Goal: Check status: Check status

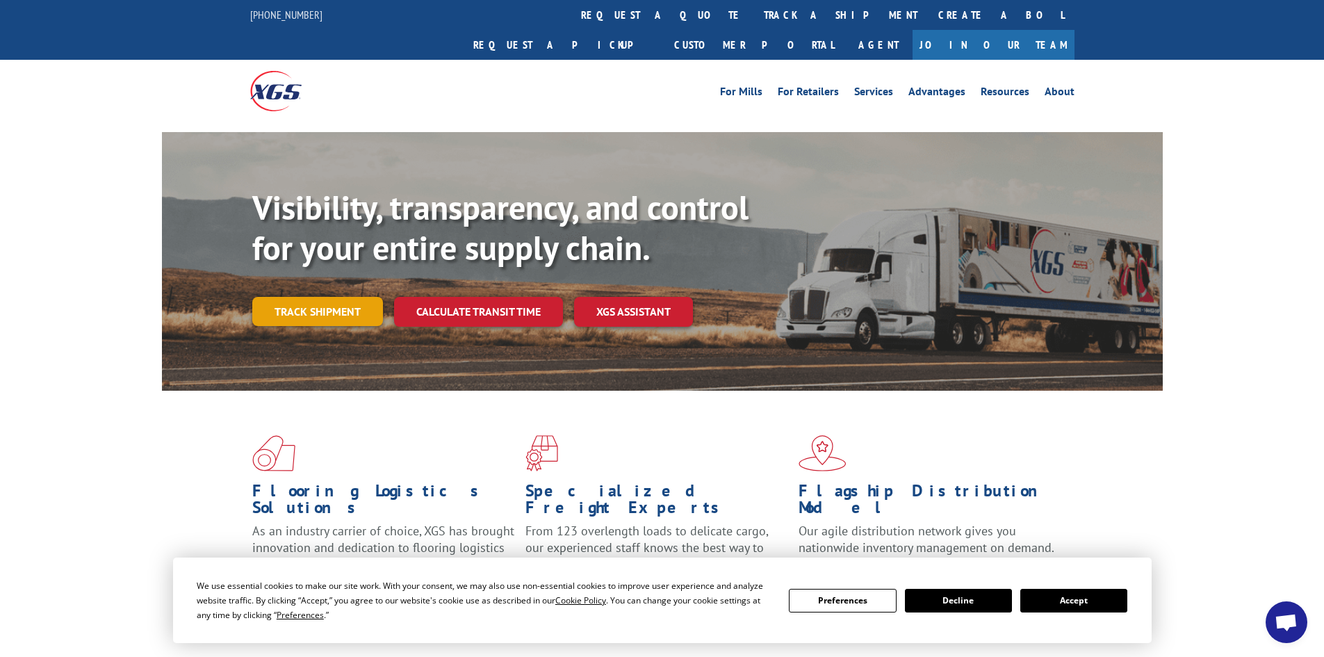
click at [312, 304] on div "Visibility, transparency, and control for your entire supply chain. Track shipm…" at bounding box center [707, 285] width 911 height 194
click at [312, 297] on link "Track shipment" at bounding box center [317, 311] width 131 height 29
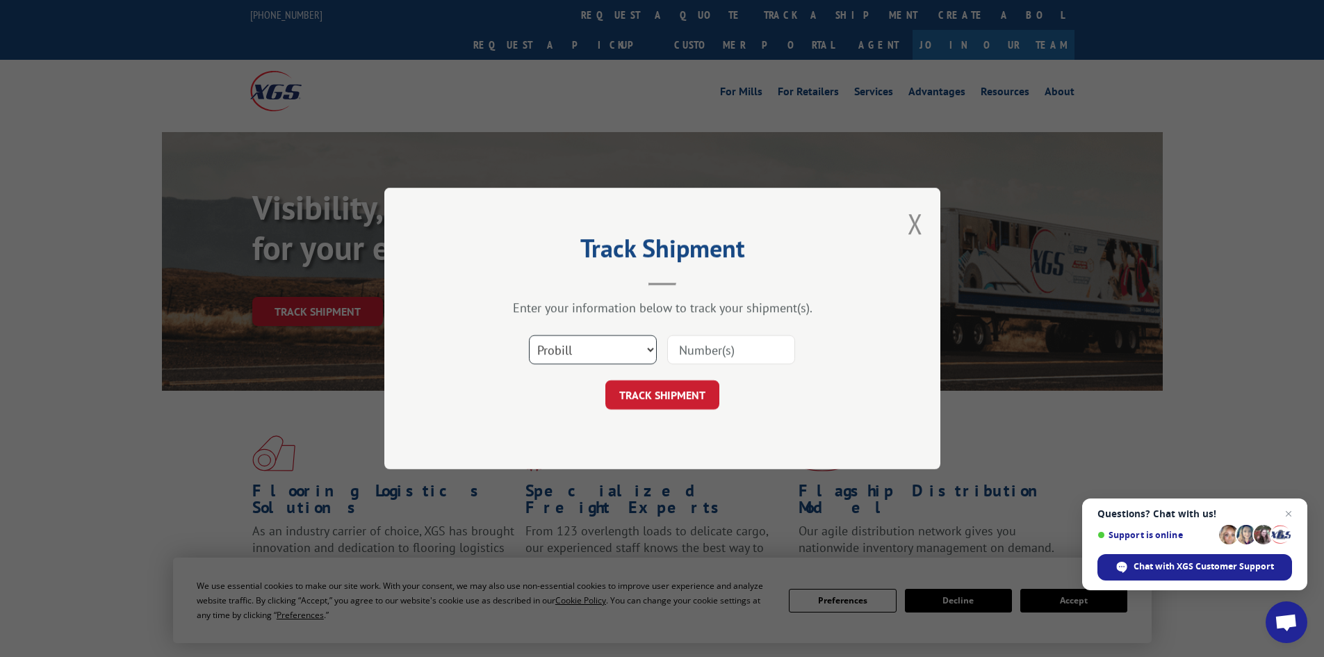
click at [603, 340] on select "Select category... Probill BOL PO" at bounding box center [593, 349] width 128 height 29
select select "bol"
click at [529, 335] on select "Select category... Probill BOL PO" at bounding box center [593, 349] width 128 height 29
click at [699, 355] on input at bounding box center [731, 349] width 128 height 29
paste input "6016719"
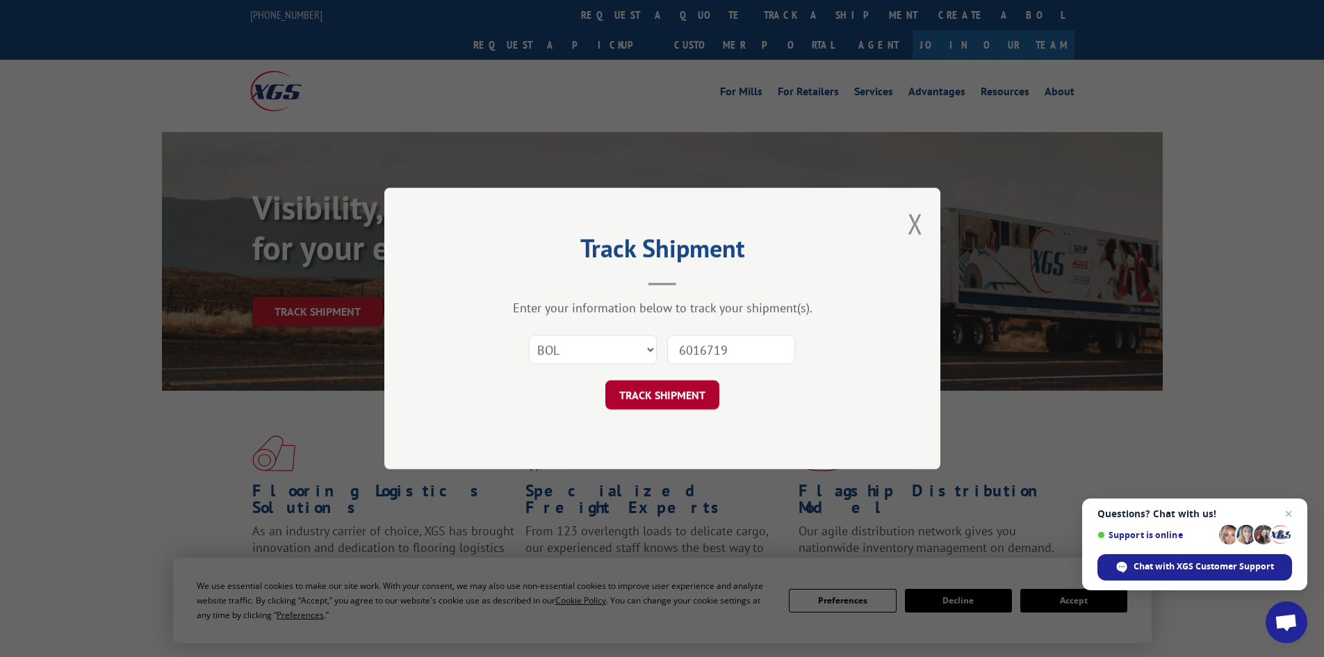
type input "6016719"
click at [674, 385] on button "TRACK SHIPMENT" at bounding box center [662, 394] width 114 height 29
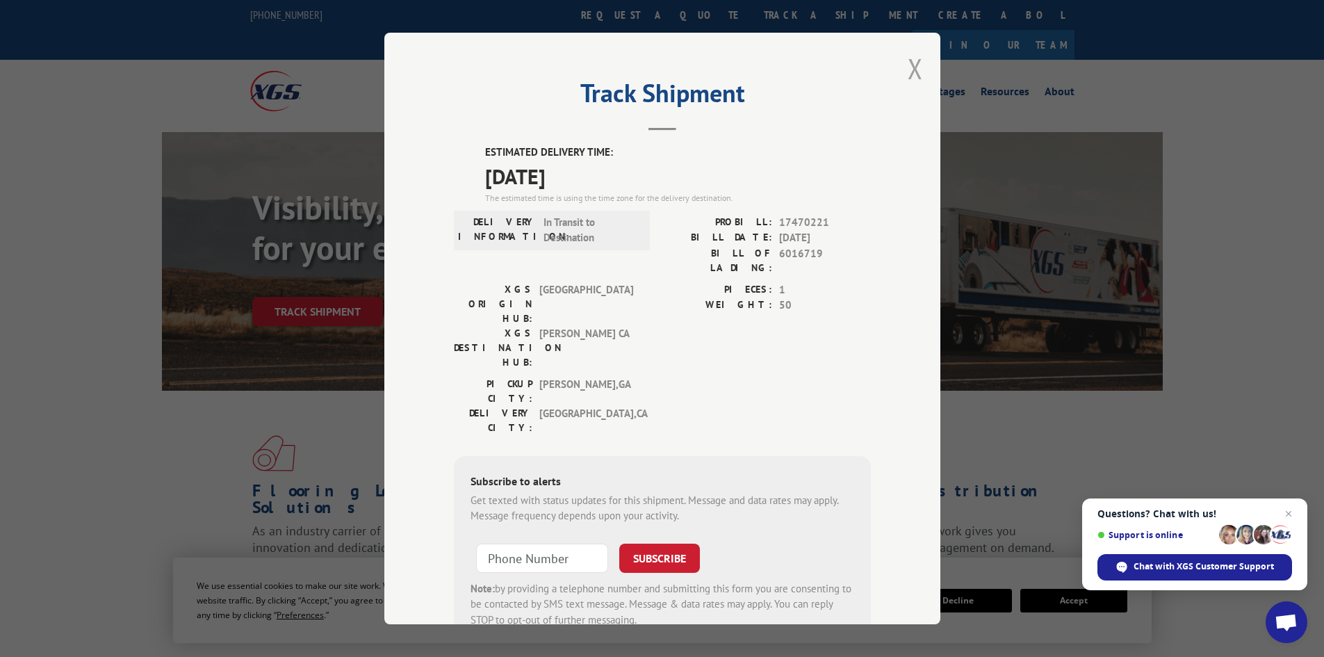
click at [908, 72] on button "Close modal" at bounding box center [915, 68] width 15 height 37
